Goal: Information Seeking & Learning: Learn about a topic

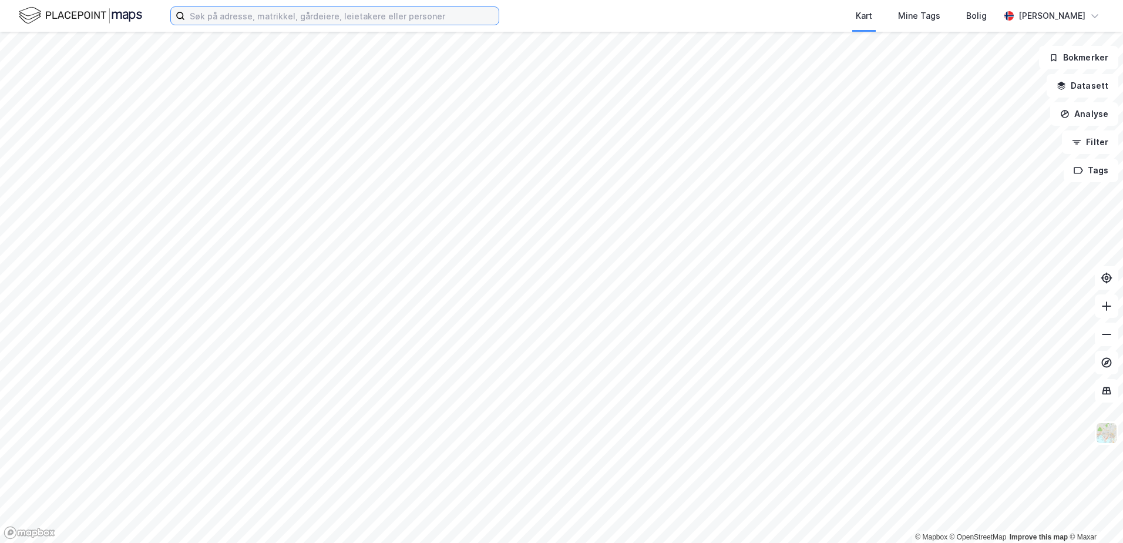
click at [226, 14] on input at bounding box center [342, 16] width 314 height 18
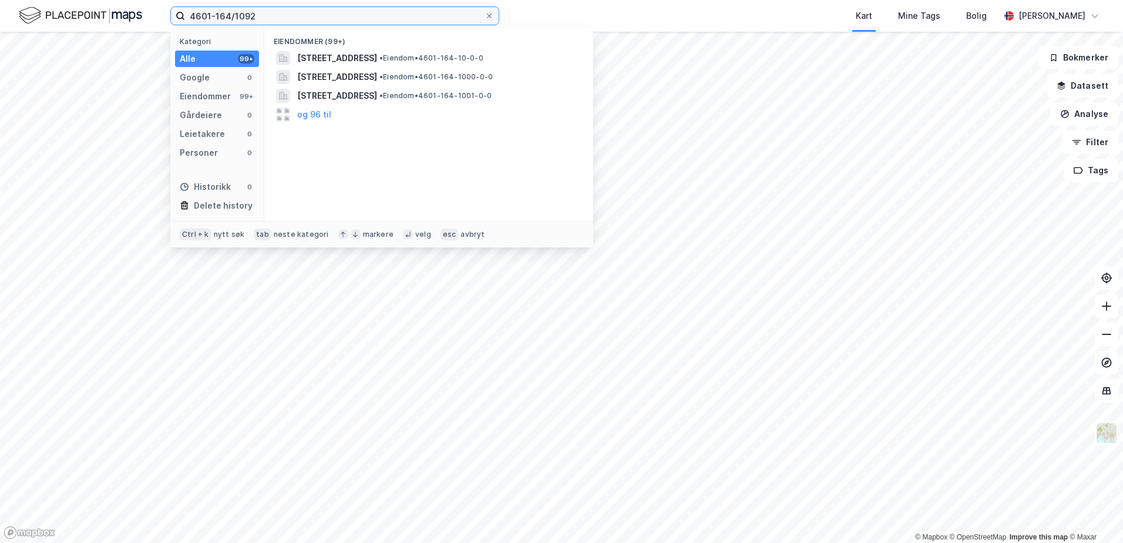
type input "4601-164/1092"
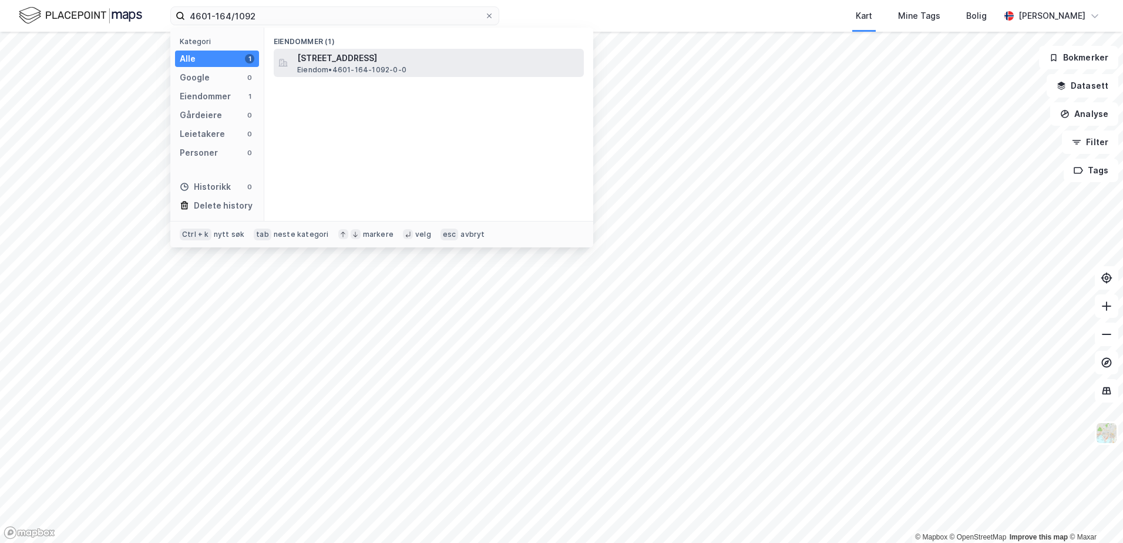
click at [348, 55] on span "[STREET_ADDRESS]" at bounding box center [438, 58] width 282 height 14
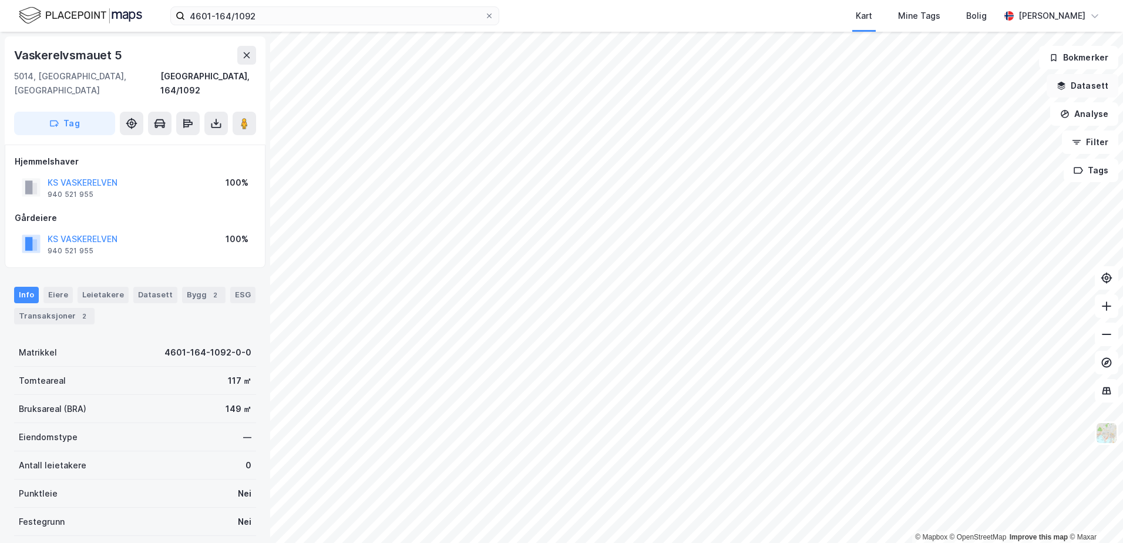
click at [1066, 84] on icon "button" at bounding box center [1062, 84] width 8 height 5
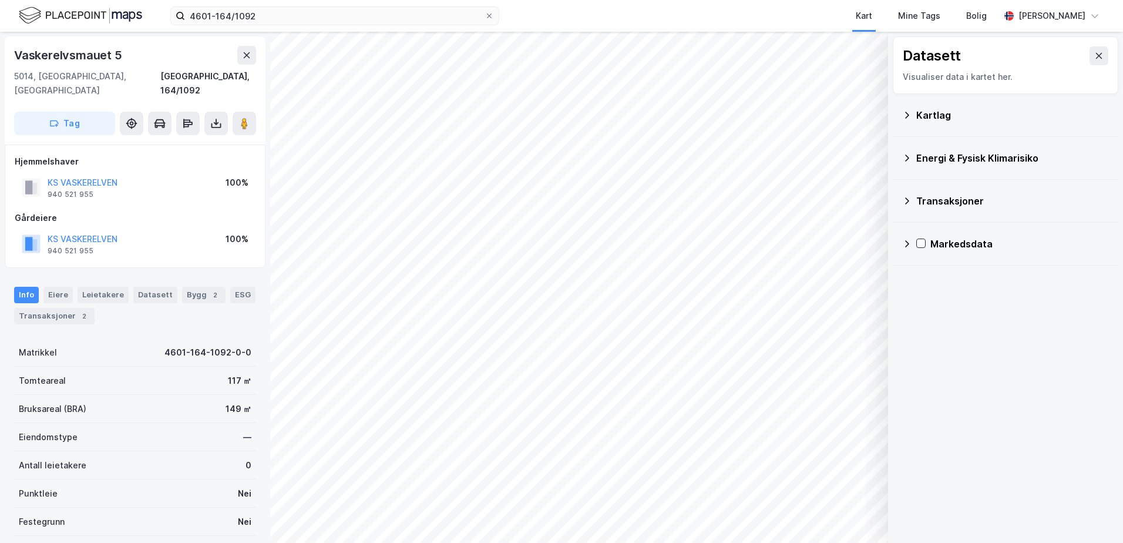
click at [909, 115] on icon at bounding box center [907, 115] width 4 height 6
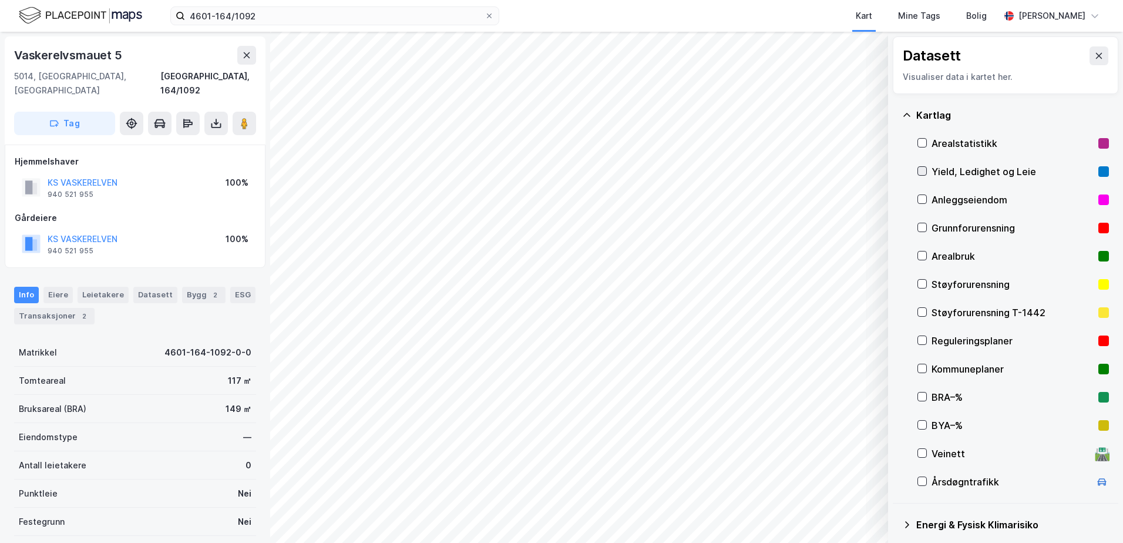
click at [921, 173] on icon at bounding box center [922, 171] width 8 height 8
click at [921, 168] on icon at bounding box center [922, 171] width 8 height 8
click at [921, 142] on icon at bounding box center [922, 143] width 8 height 8
click at [924, 140] on icon at bounding box center [922, 143] width 8 height 8
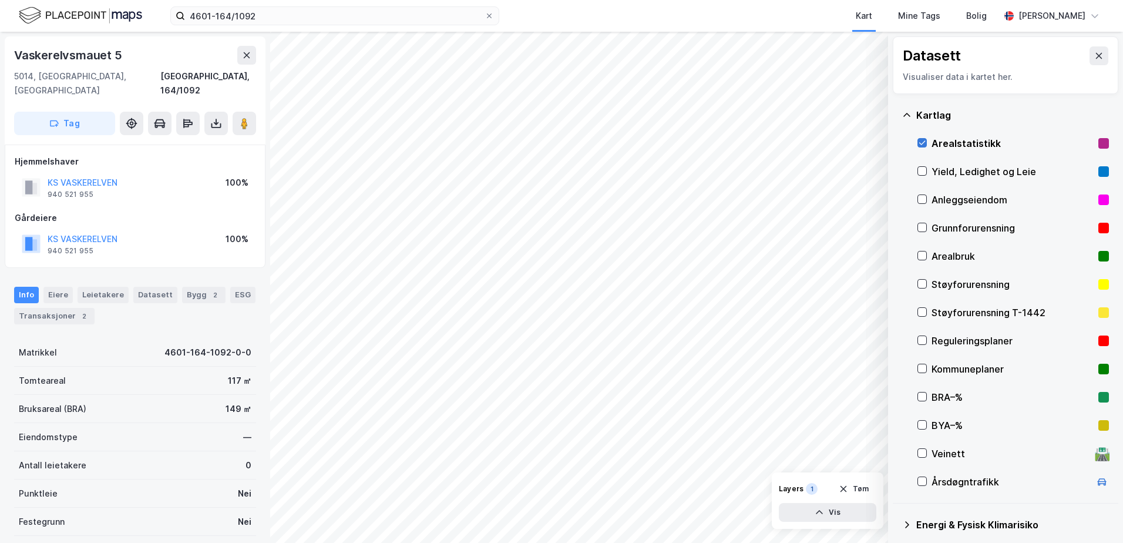
click at [924, 140] on icon at bounding box center [922, 143] width 8 height 8
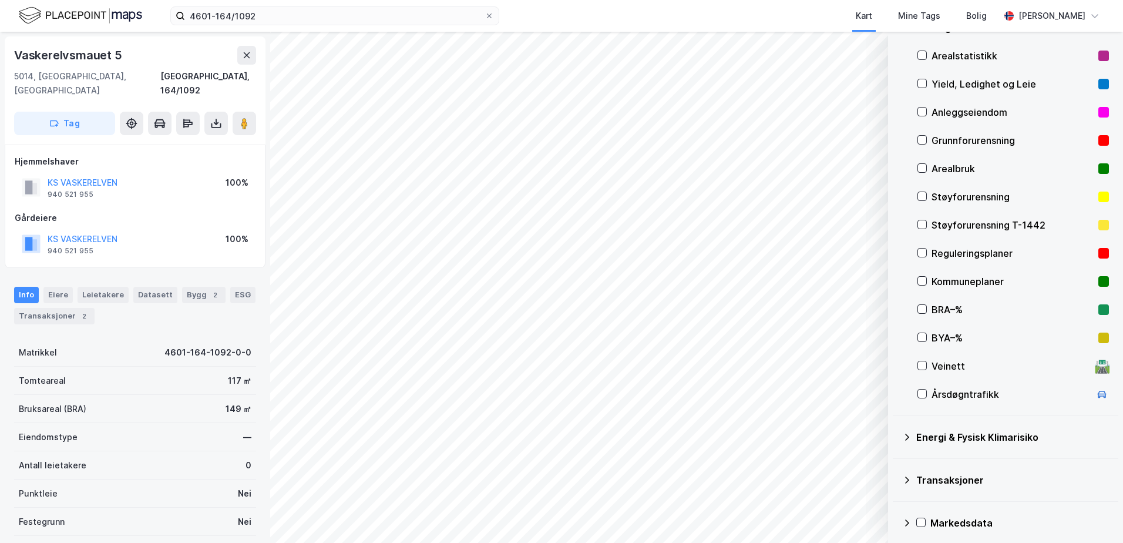
scroll to position [94, 0]
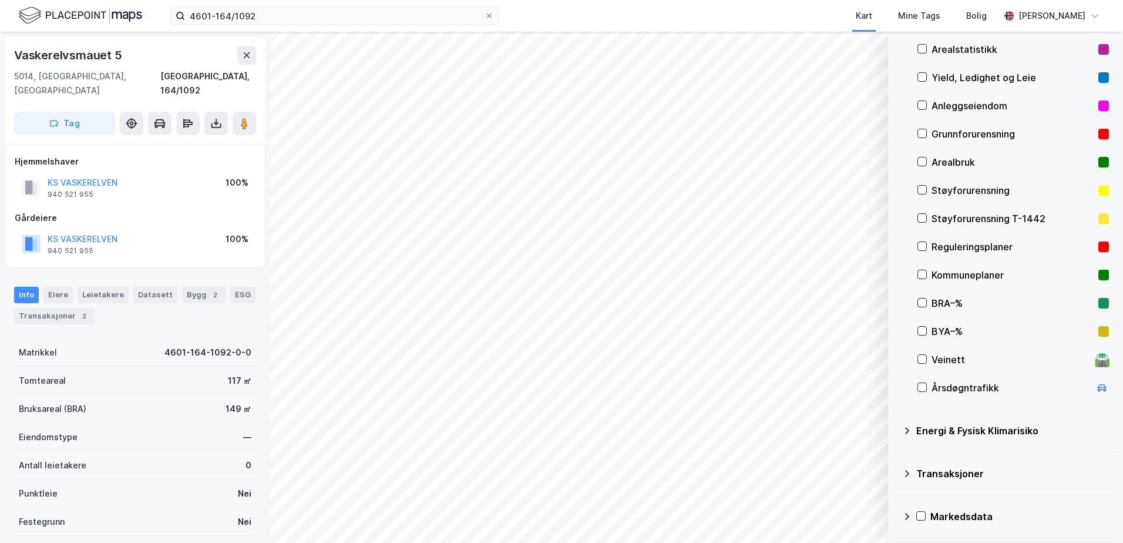
click at [918, 428] on div "Energi & Fysisk Klimarisiko" at bounding box center [1013, 431] width 193 height 14
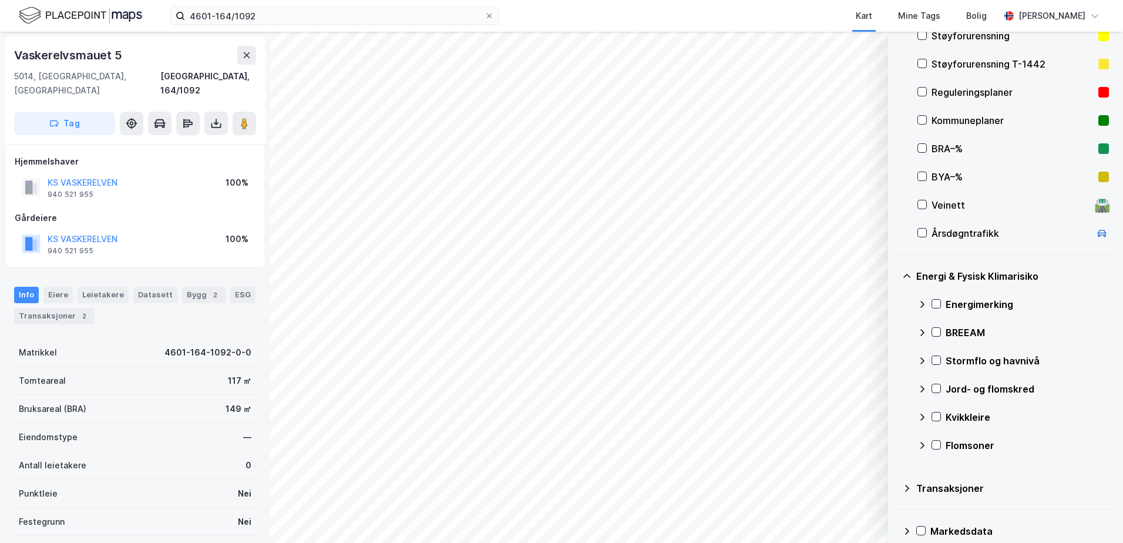
scroll to position [263, 0]
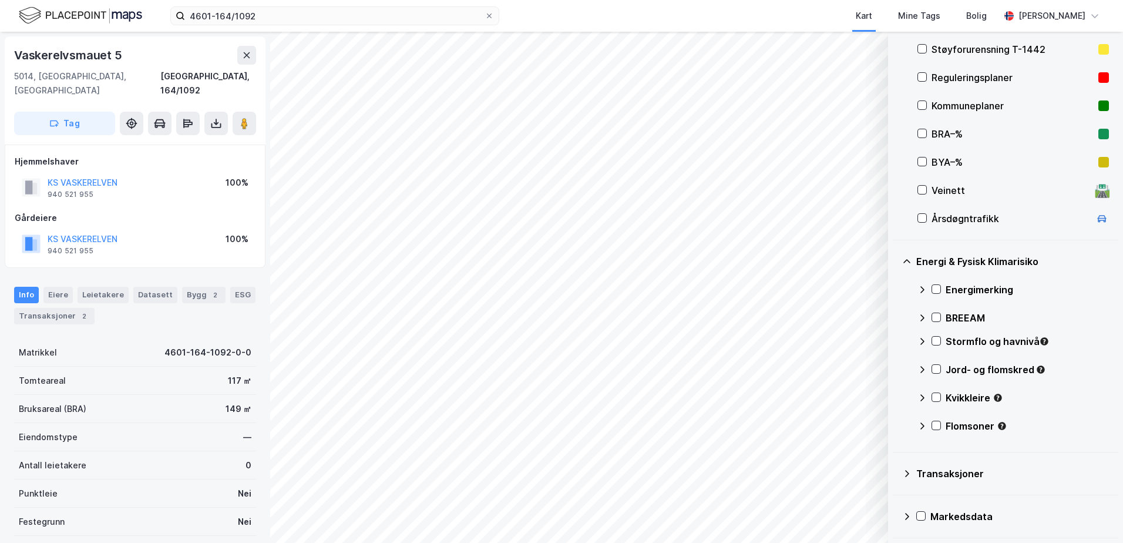
click at [921, 264] on div "Energi & Fysisk Klimarisiko" at bounding box center [1013, 261] width 193 height 14
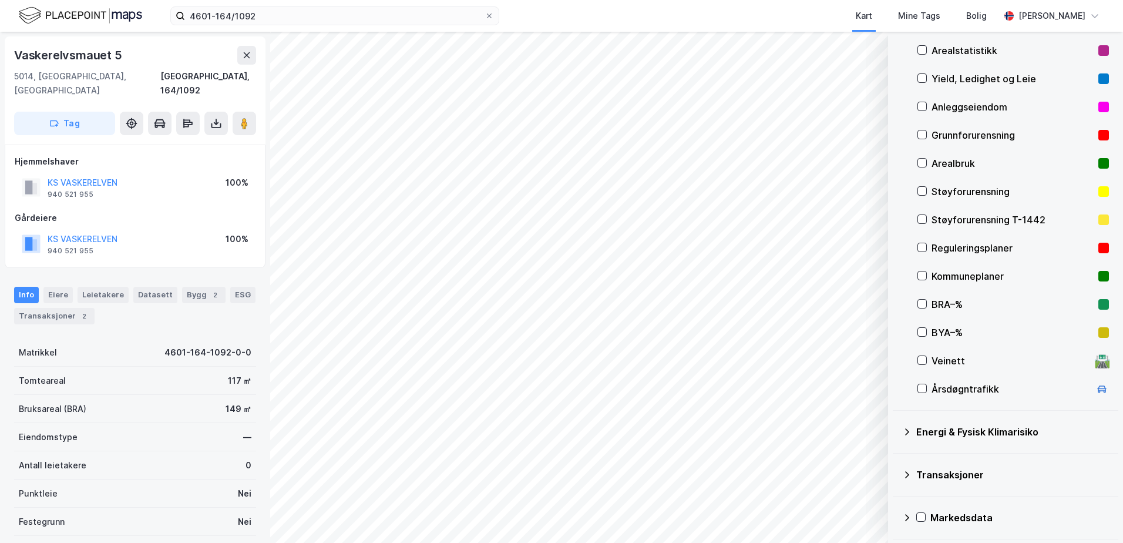
scroll to position [94, 0]
click at [939, 425] on div "Energi & Fysisk Klimarisiko" at bounding box center [1013, 431] width 193 height 14
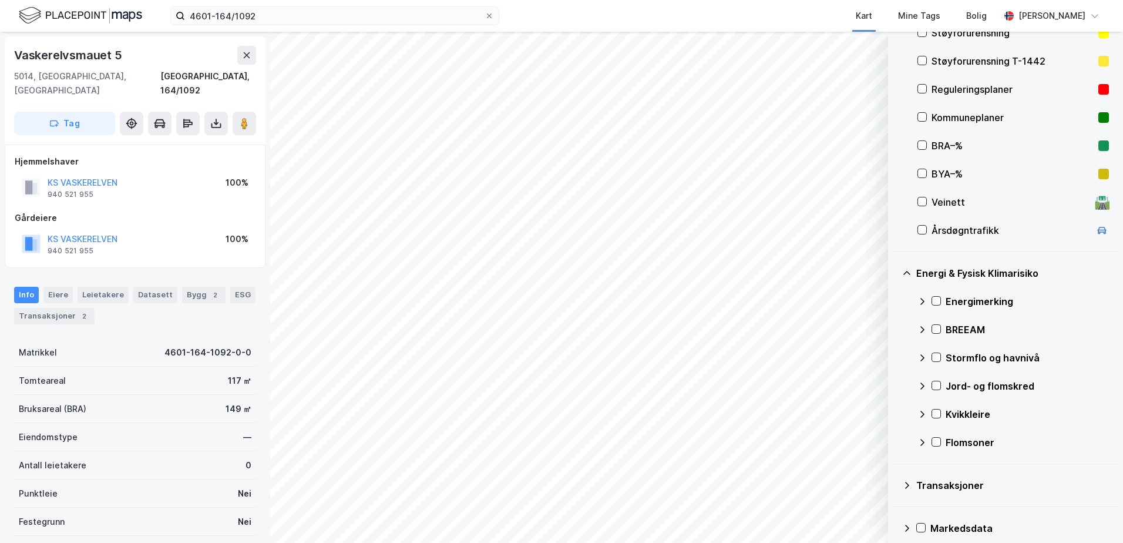
scroll to position [263, 0]
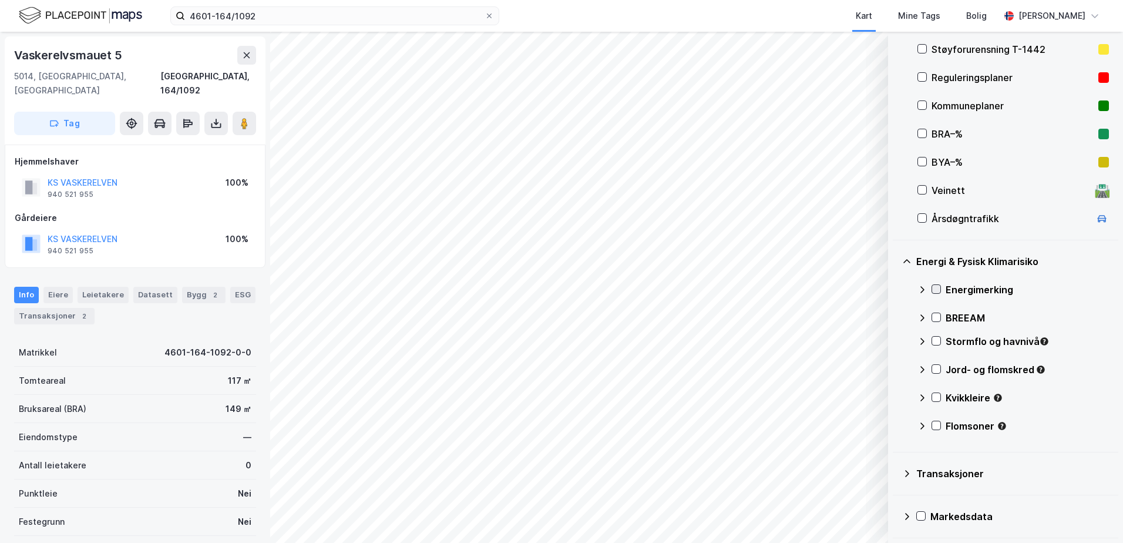
click at [937, 288] on icon at bounding box center [936, 289] width 8 height 8
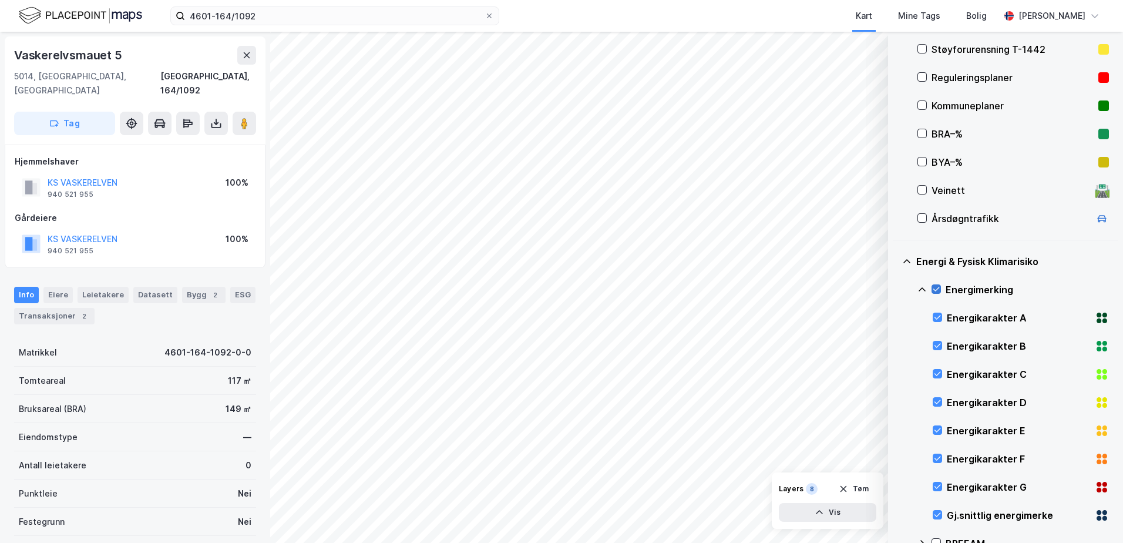
click at [937, 288] on icon at bounding box center [936, 289] width 8 height 8
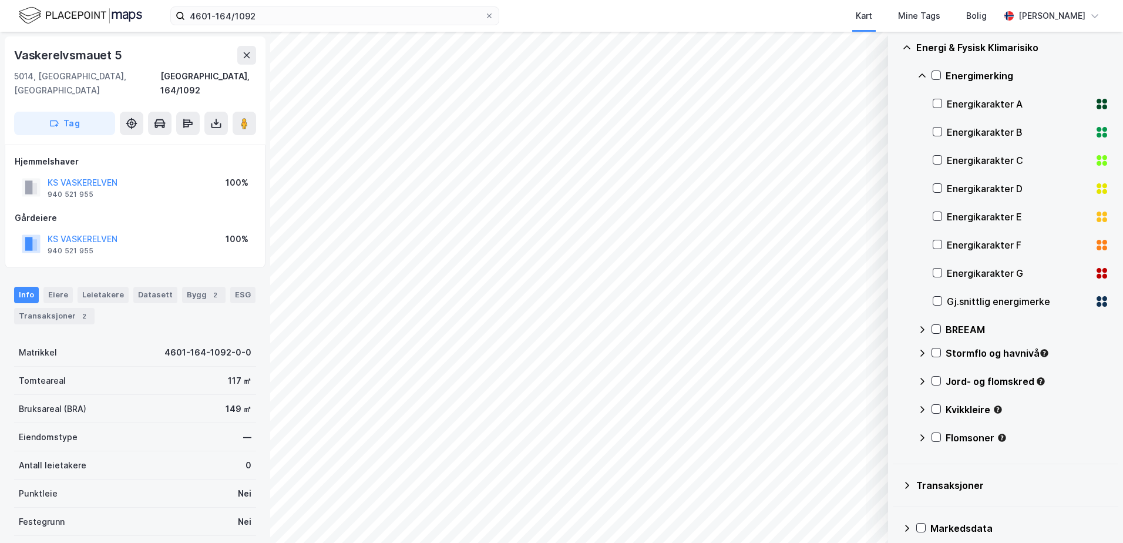
scroll to position [489, 0]
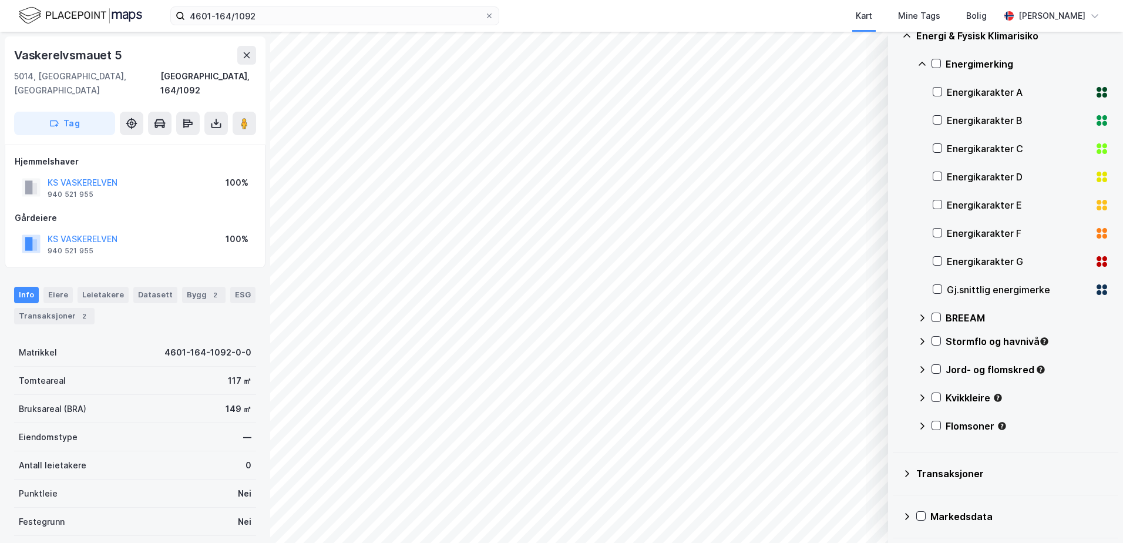
click at [937, 472] on div "Transaksjoner" at bounding box center [1013, 473] width 193 height 14
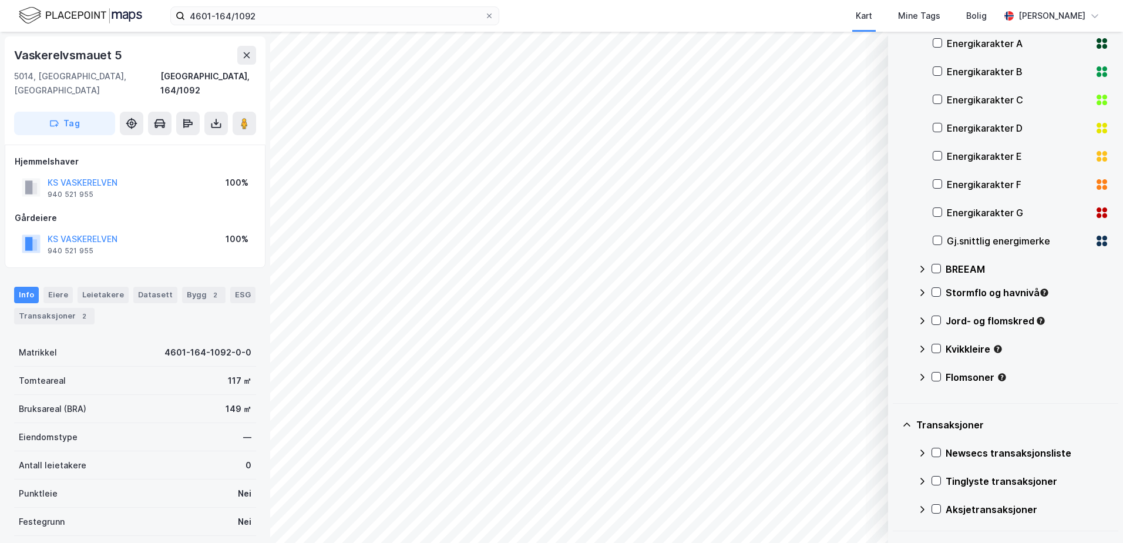
scroll to position [573, 0]
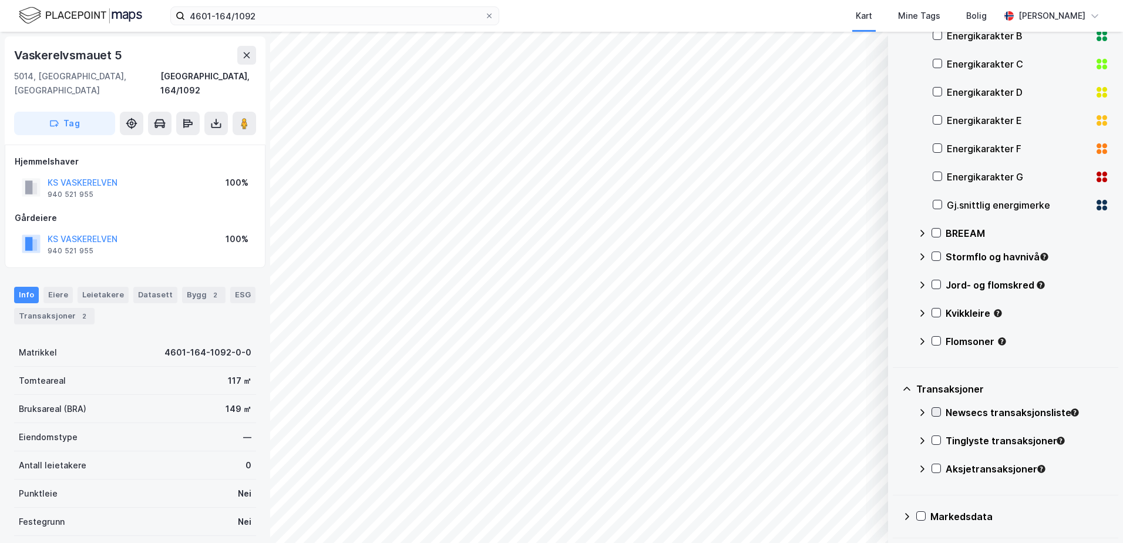
click at [937, 412] on icon at bounding box center [936, 412] width 8 height 8
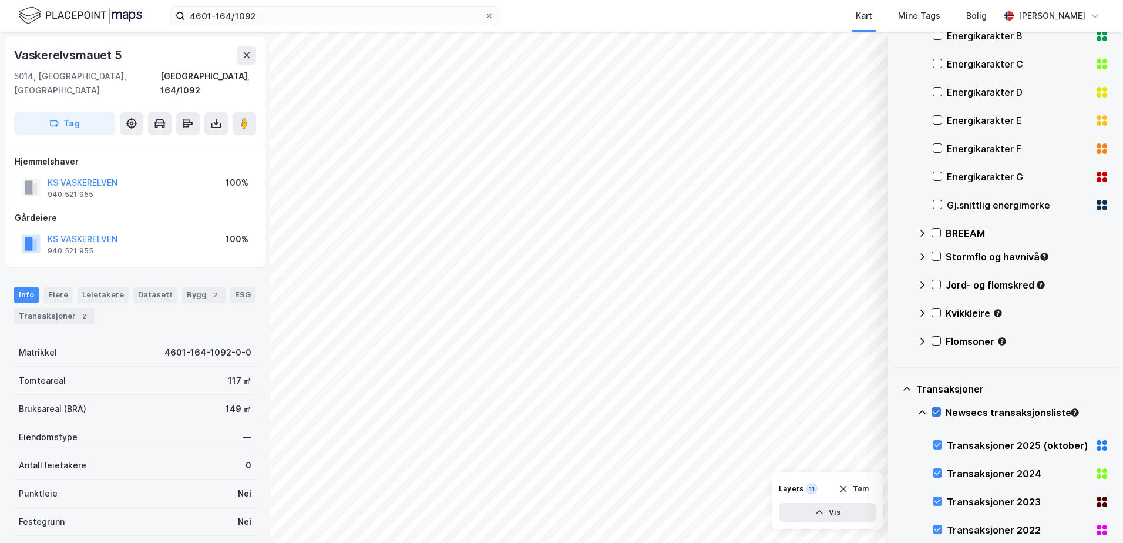
click at [939, 409] on icon at bounding box center [936, 412] width 8 height 8
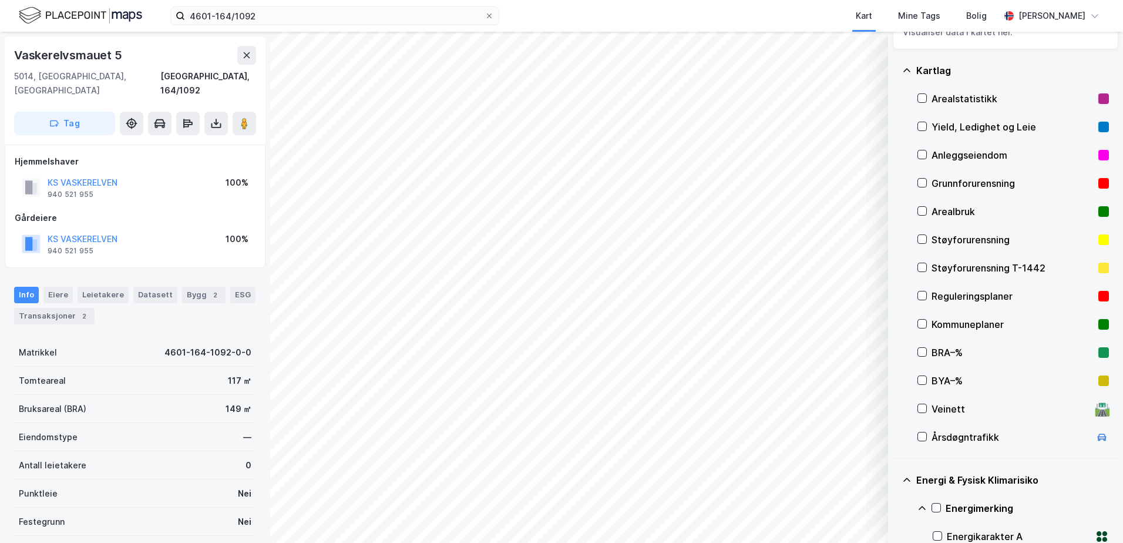
scroll to position [0, 0]
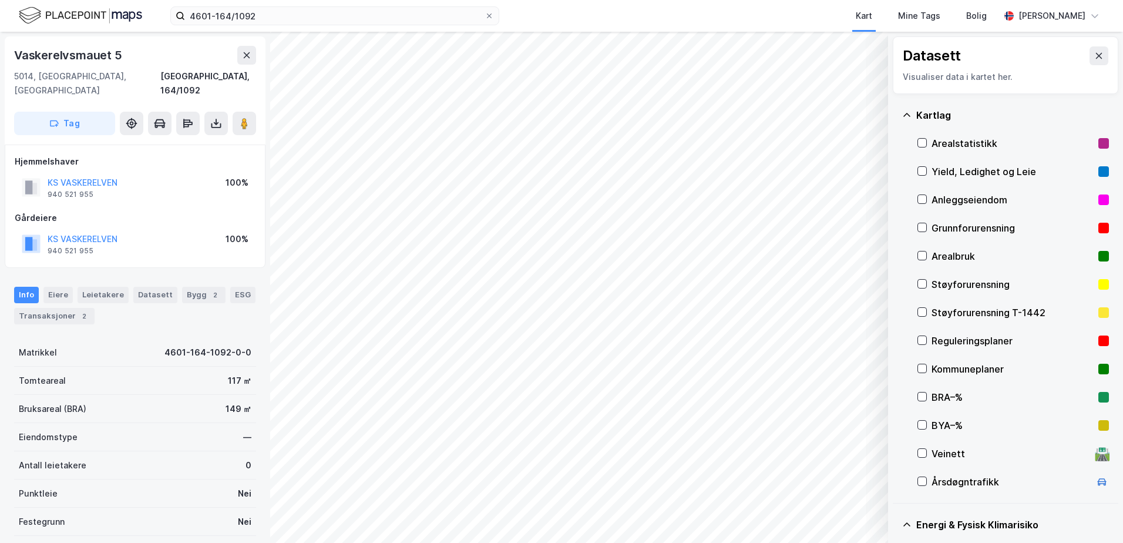
click at [927, 228] on div "Grunnforurensning" at bounding box center [1014, 228] width 192 height 28
click at [924, 231] on icon at bounding box center [922, 227] width 8 height 8
click at [922, 283] on icon at bounding box center [922, 284] width 8 height 8
click at [920, 283] on icon at bounding box center [922, 284] width 8 height 8
click at [922, 313] on icon at bounding box center [922, 312] width 8 height 8
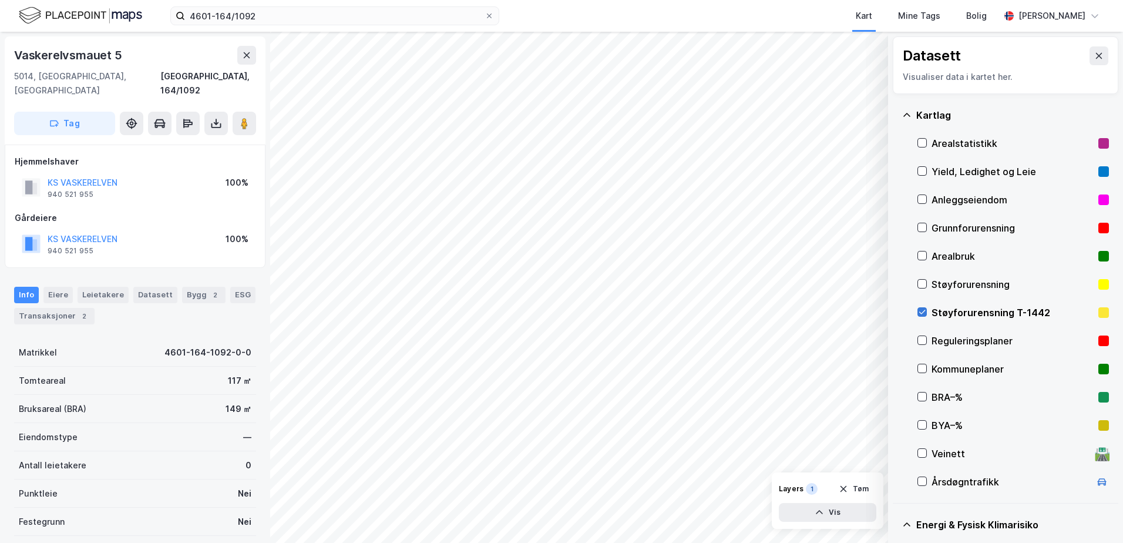
click at [922, 313] on icon at bounding box center [922, 312] width 8 height 8
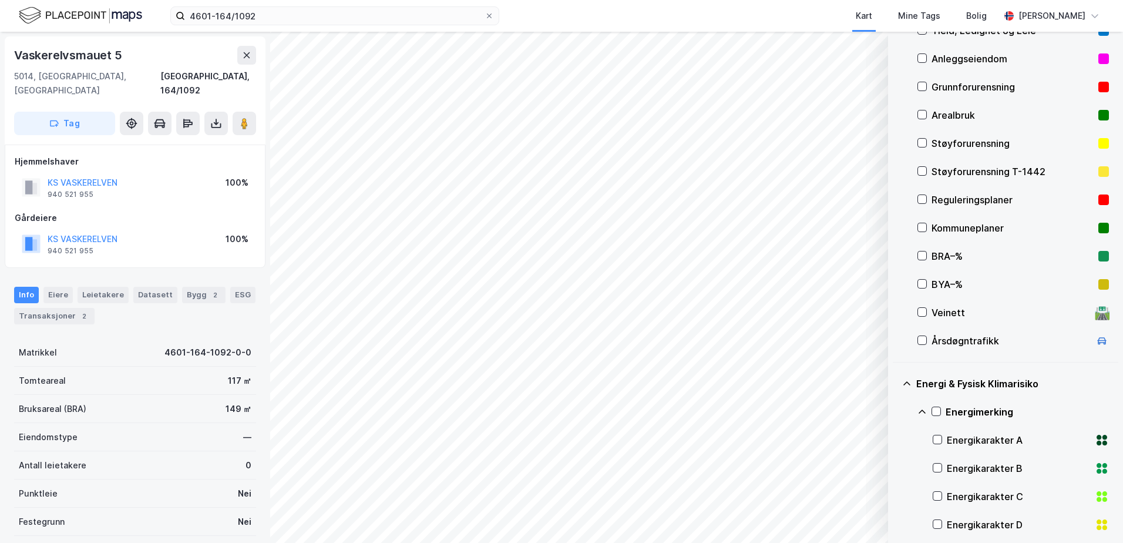
scroll to position [176, 0]
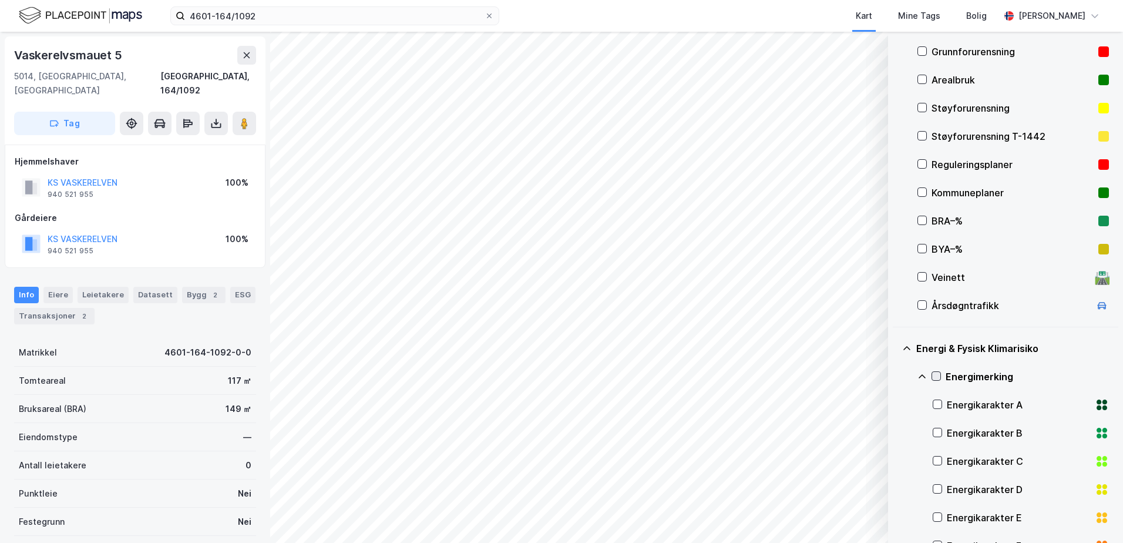
click at [940, 376] on icon at bounding box center [936, 376] width 8 height 8
click at [934, 375] on icon at bounding box center [936, 376] width 8 height 8
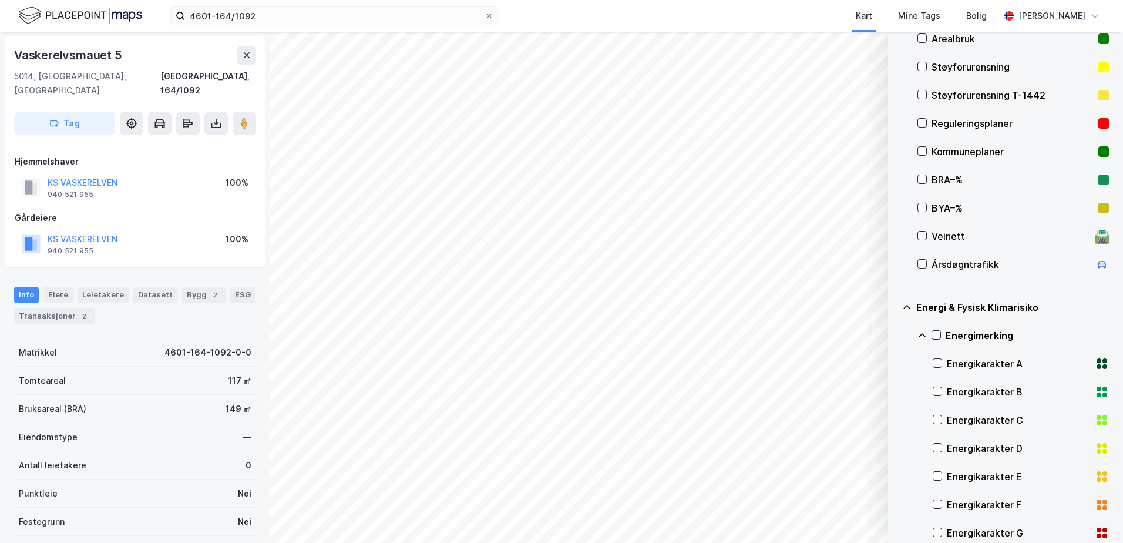
scroll to position [235, 0]
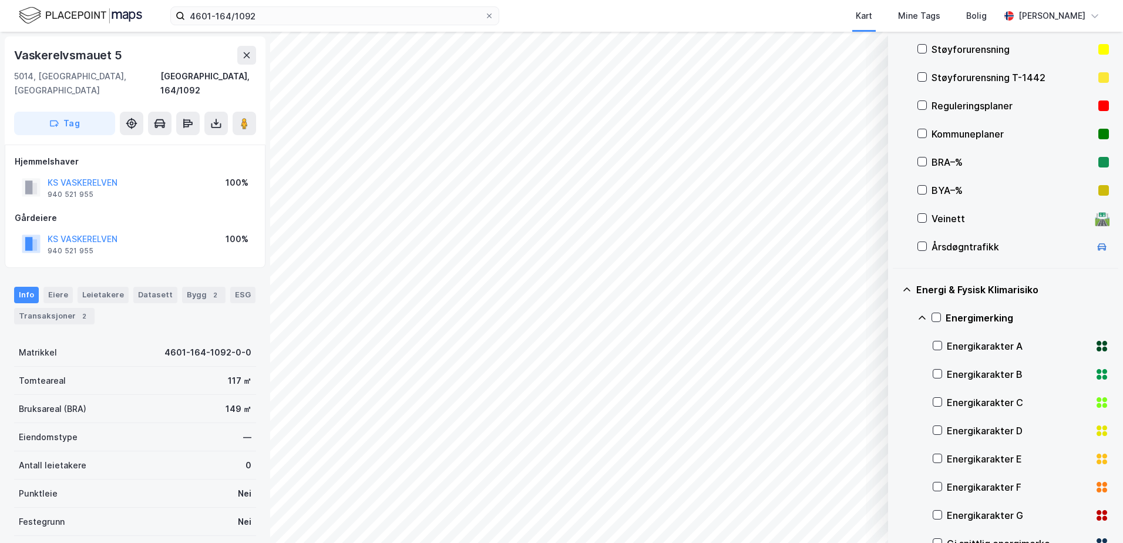
click at [922, 314] on icon at bounding box center [922, 317] width 9 height 9
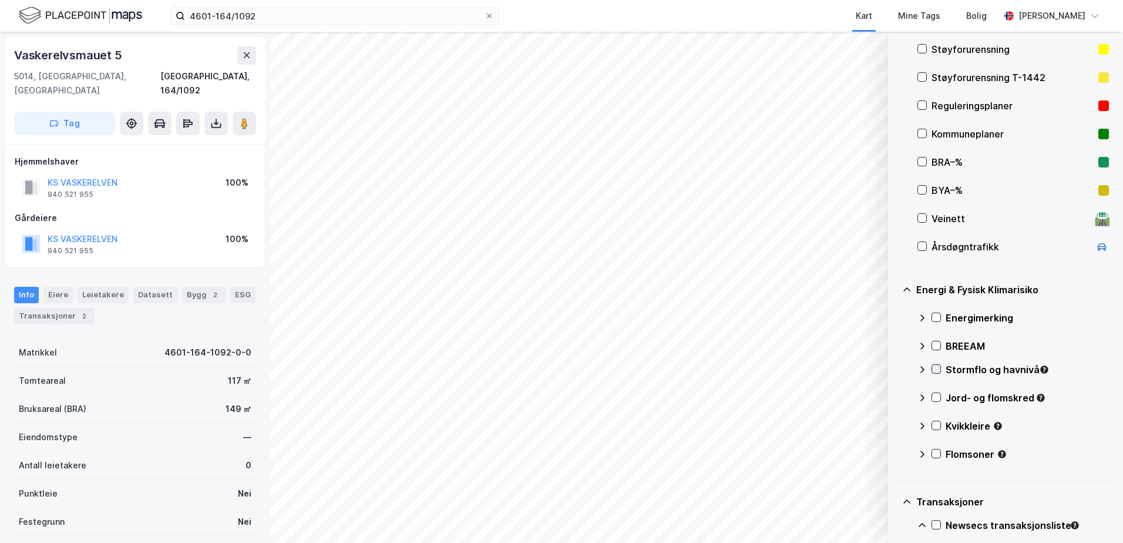
click at [938, 369] on icon at bounding box center [937, 369] width 6 height 4
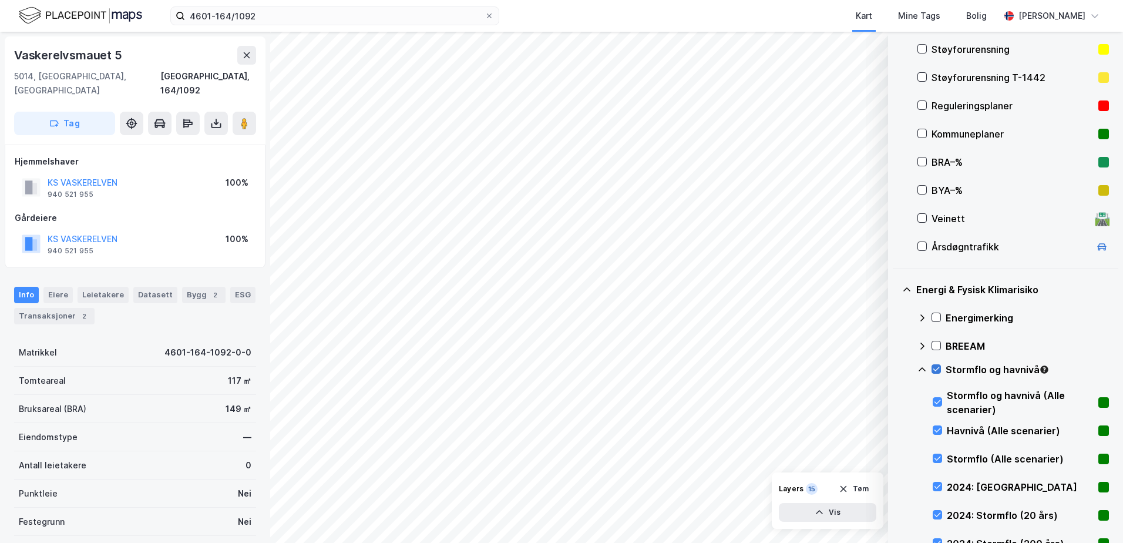
click at [938, 367] on icon at bounding box center [936, 369] width 8 height 8
click at [924, 368] on icon at bounding box center [922, 369] width 7 height 4
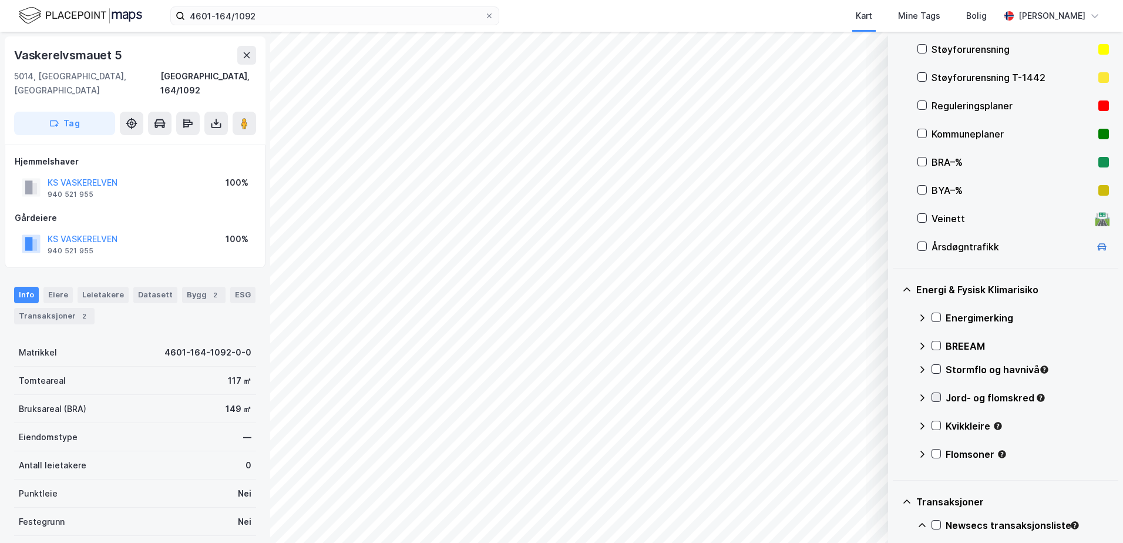
click at [931, 392] on div "Jord- og flomskred" at bounding box center [1014, 402] width 192 height 28
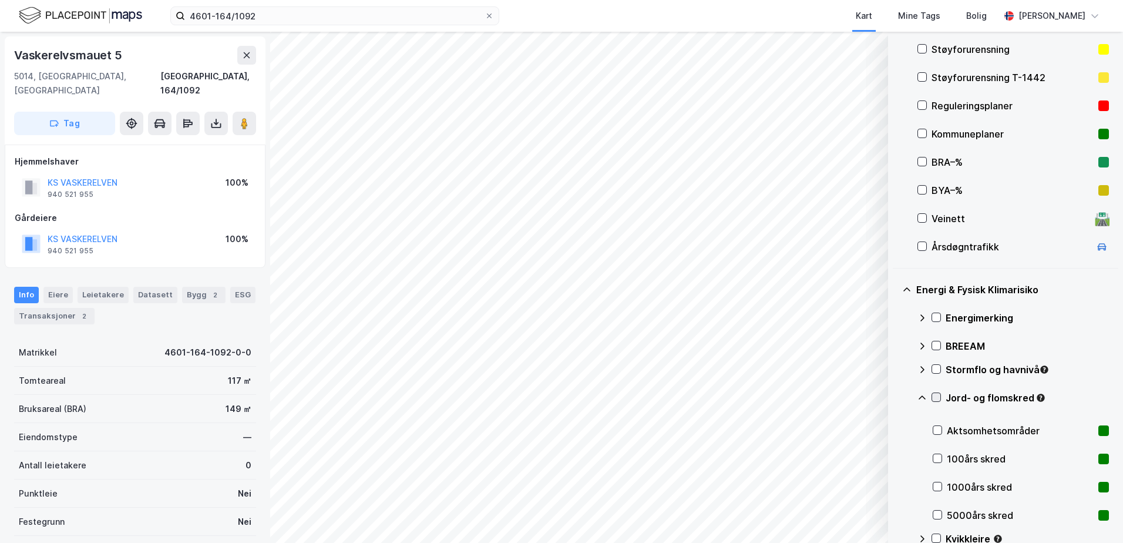
click at [936, 396] on icon at bounding box center [936, 397] width 8 height 8
click at [935, 398] on icon at bounding box center [937, 397] width 6 height 4
click at [922, 397] on icon at bounding box center [922, 397] width 9 height 9
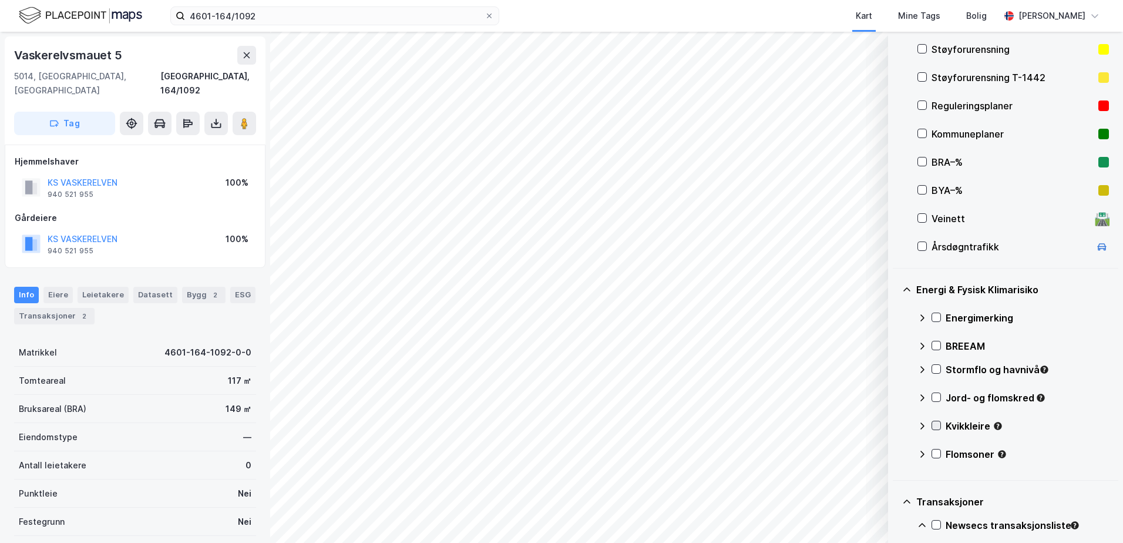
click at [934, 425] on icon at bounding box center [936, 425] width 8 height 8
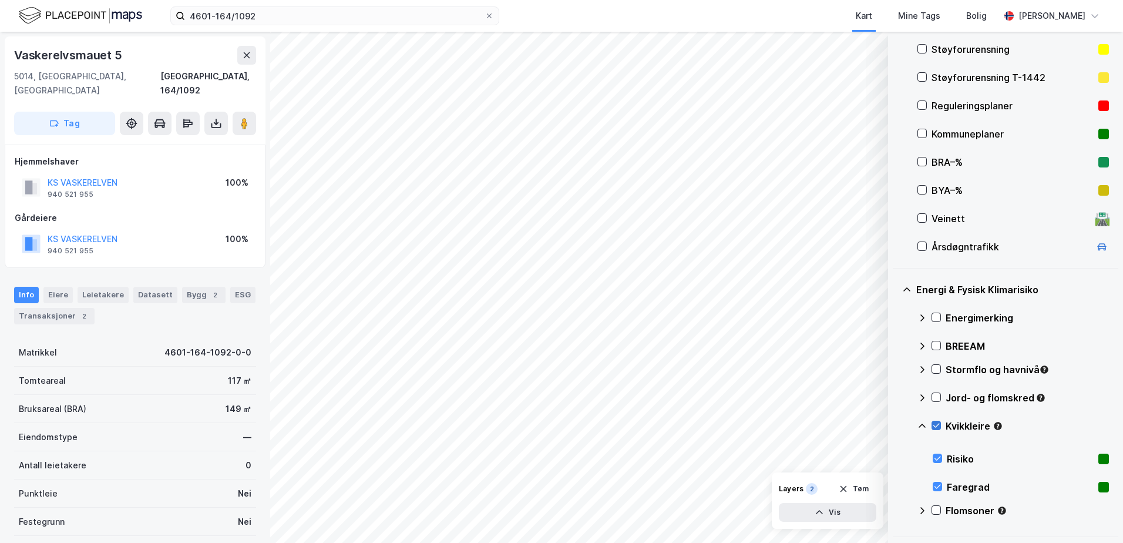
click at [935, 428] on icon at bounding box center [936, 425] width 8 height 8
click at [921, 424] on icon at bounding box center [922, 425] width 9 height 9
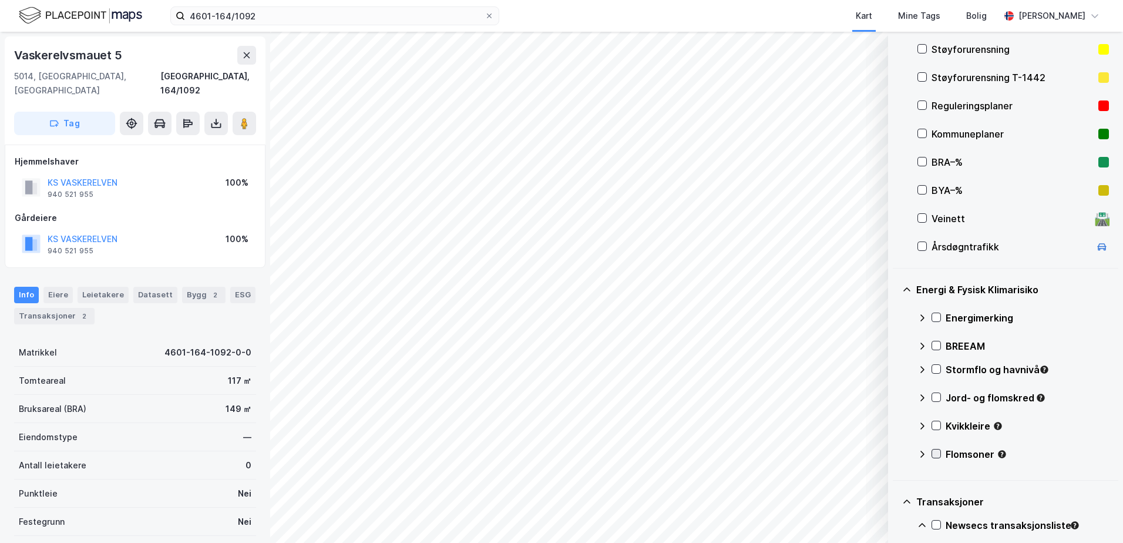
click at [934, 453] on icon at bounding box center [936, 453] width 8 height 8
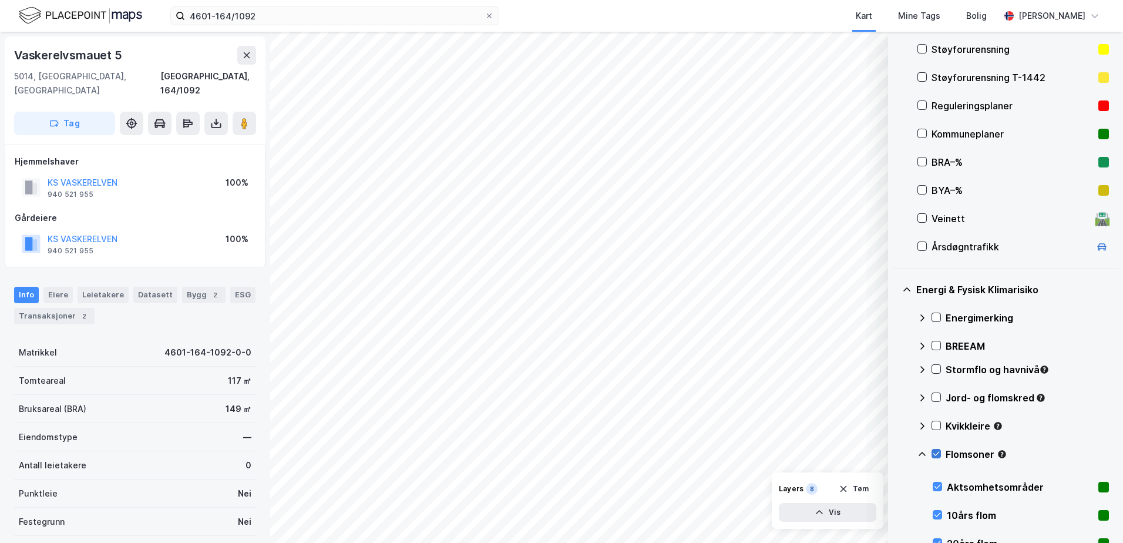
click at [934, 451] on icon at bounding box center [936, 453] width 8 height 8
